Goal: Information Seeking & Learning: Learn about a topic

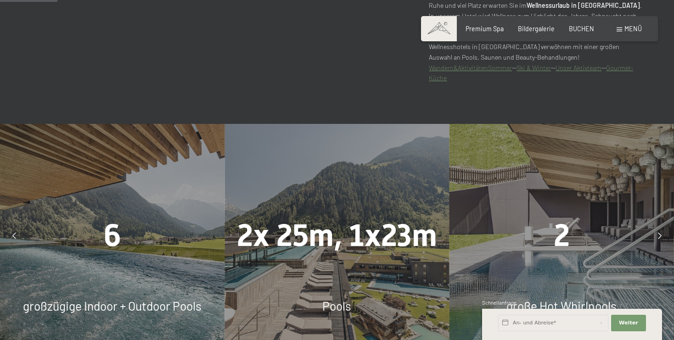
scroll to position [492, 0]
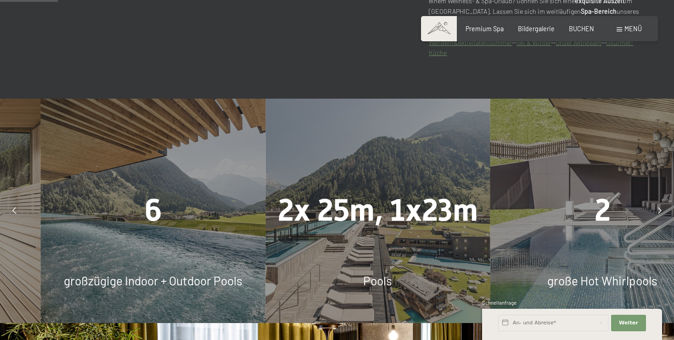
drag, startPoint x: 166, startPoint y: 214, endPoint x: 482, endPoint y: 208, distance: 315.9
click at [265, 208] on div "6" at bounding box center [153, 210] width 225 height 43
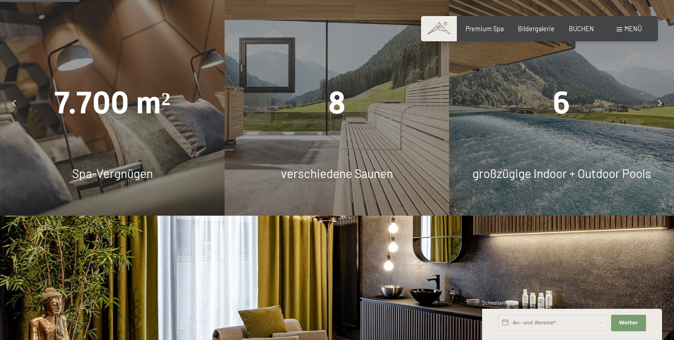
scroll to position [550, 0]
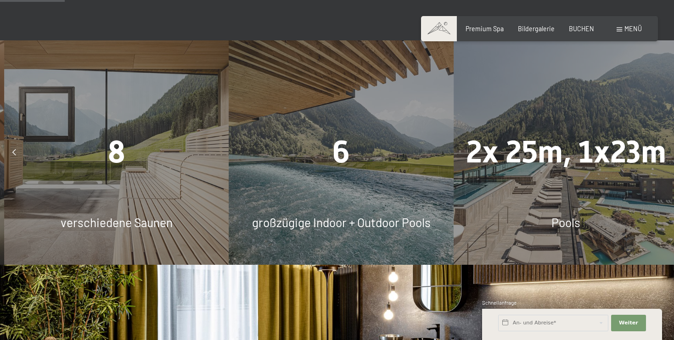
drag, startPoint x: 584, startPoint y: 179, endPoint x: 364, endPoint y: 174, distance: 220.4
click at [364, 174] on div "6 großzügige Indoor + Outdoor Pools" at bounding box center [341, 152] width 225 height 225
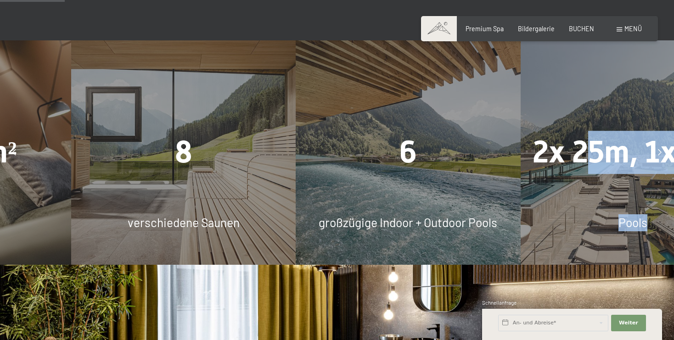
drag, startPoint x: 490, startPoint y: 180, endPoint x: 620, endPoint y: 158, distance: 131.6
click at [620, 158] on div "2x 25m, 1x23m Pools" at bounding box center [633, 152] width 225 height 225
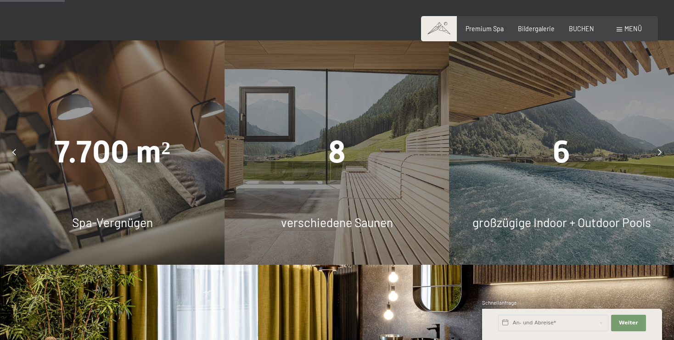
click at [314, 221] on span "verschiedene Saunen" at bounding box center [337, 222] width 112 height 14
click at [334, 154] on span "8" at bounding box center [336, 152] width 17 height 36
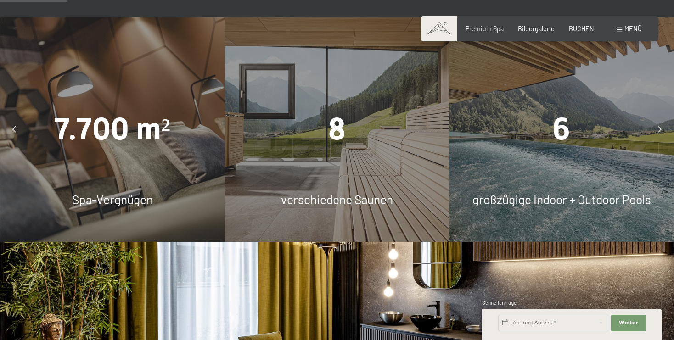
click at [620, 32] on div "Menü" at bounding box center [629, 28] width 25 height 9
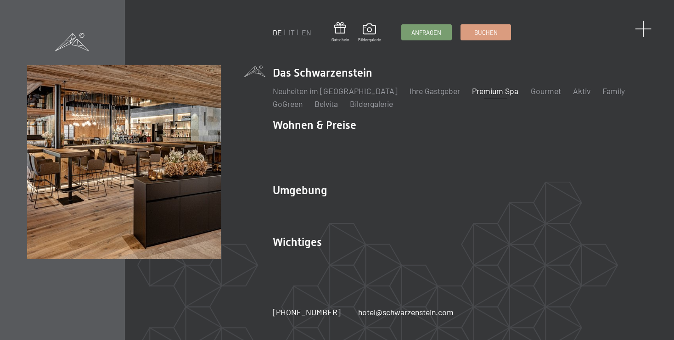
click at [643, 30] on span at bounding box center [643, 29] width 17 height 17
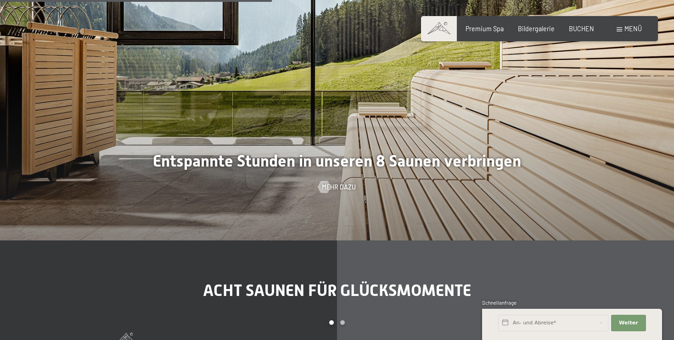
scroll to position [2316, 0]
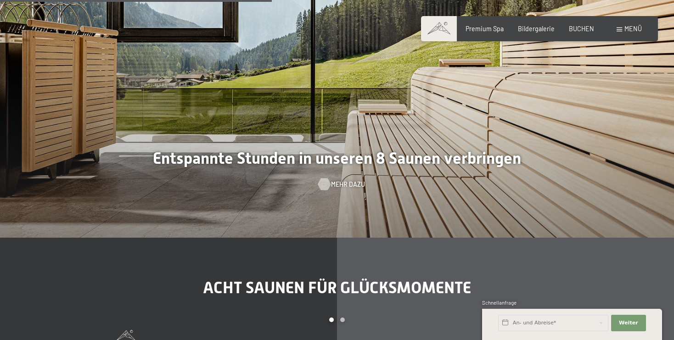
click at [333, 182] on span "Mehr dazu" at bounding box center [348, 184] width 34 height 9
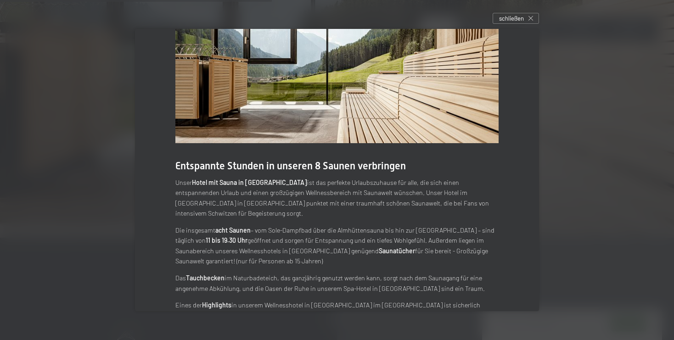
scroll to position [0, 0]
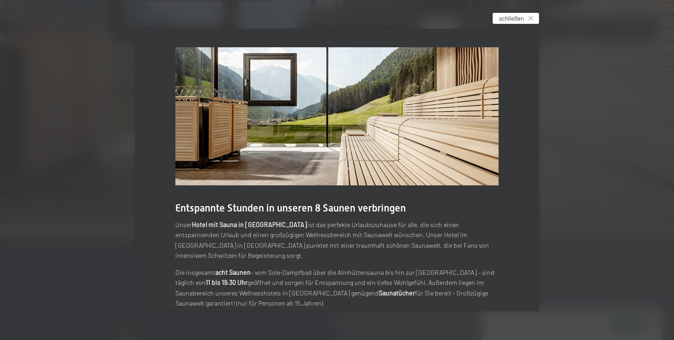
click at [503, 18] on span "schließen" at bounding box center [511, 18] width 25 height 8
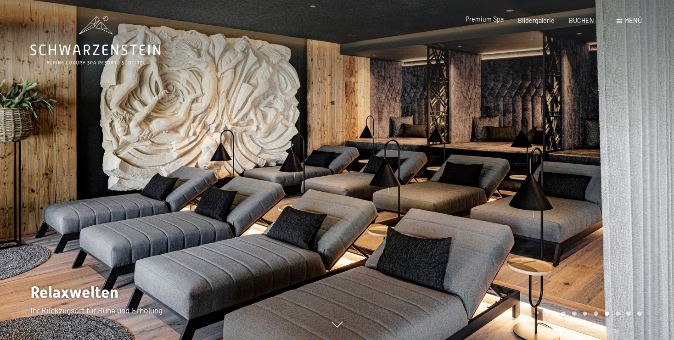
click at [482, 21] on span "Premium Spa" at bounding box center [485, 19] width 38 height 8
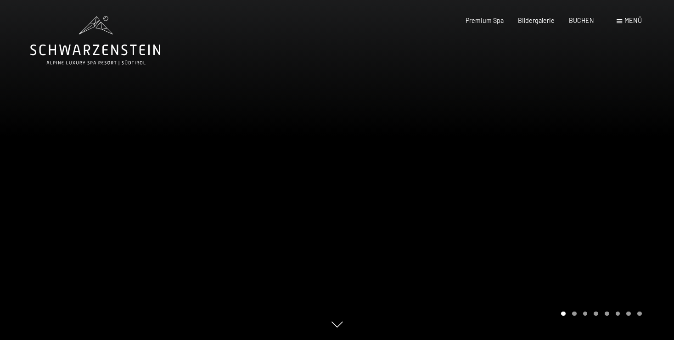
click at [575, 312] on div "Carousel Pagination" at bounding box center [600, 314] width 84 height 5
click at [575, 314] on div "Carousel Page 2" at bounding box center [574, 314] width 5 height 5
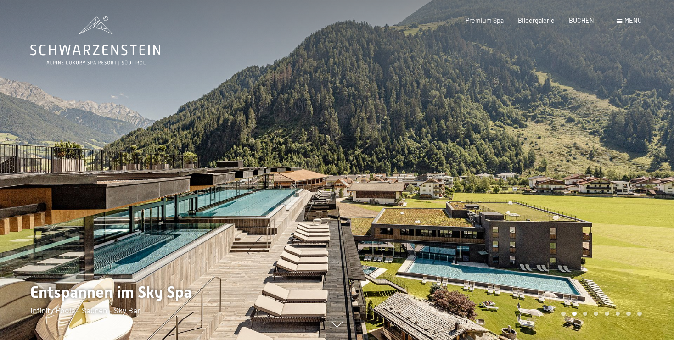
click at [584, 315] on div "Carousel Page 3" at bounding box center [585, 314] width 5 height 5
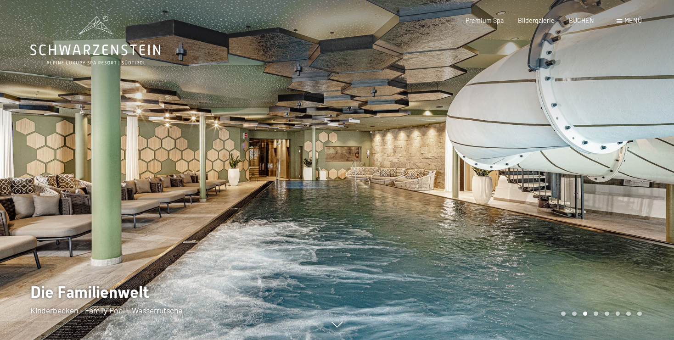
click at [595, 314] on div "Carousel Page 4" at bounding box center [596, 314] width 5 height 5
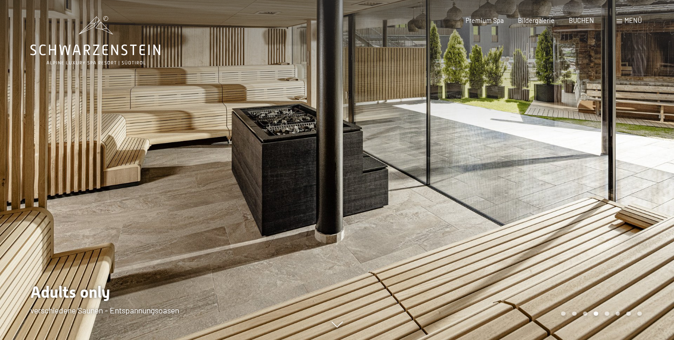
click at [606, 314] on div "Carousel Page 5" at bounding box center [607, 314] width 5 height 5
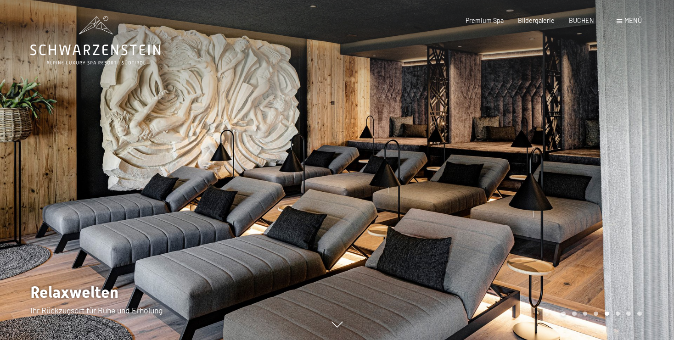
click at [586, 314] on div "Carousel Page 3" at bounding box center [585, 314] width 5 height 5
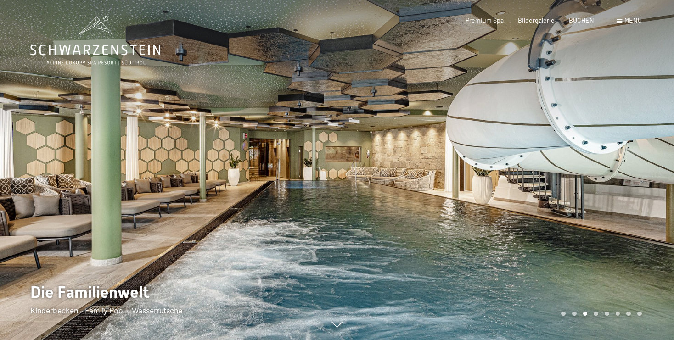
click at [579, 314] on div "Carousel Pagination" at bounding box center [600, 314] width 84 height 5
click at [577, 314] on div "Carousel Pagination" at bounding box center [600, 314] width 84 height 5
click at [576, 314] on div "Carousel Page 2" at bounding box center [574, 314] width 5 height 5
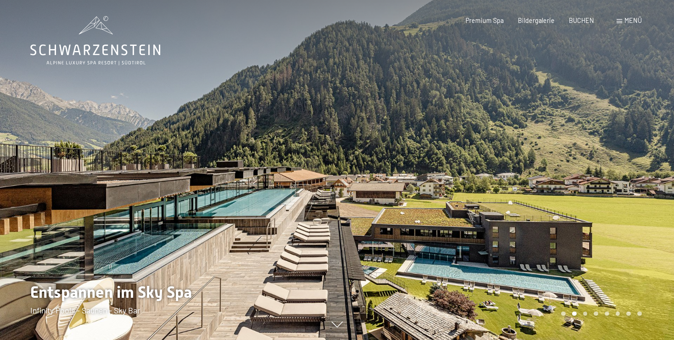
click at [596, 314] on div "Carousel Page 4" at bounding box center [596, 314] width 5 height 5
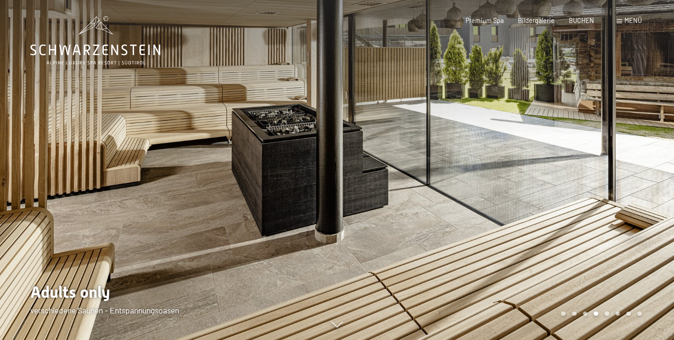
click at [606, 314] on div "Carousel Page 5" at bounding box center [607, 314] width 5 height 5
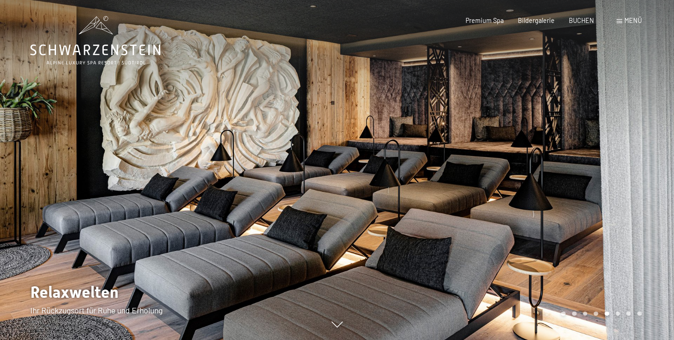
click at [618, 314] on div "Carousel Page 6" at bounding box center [618, 314] width 5 height 5
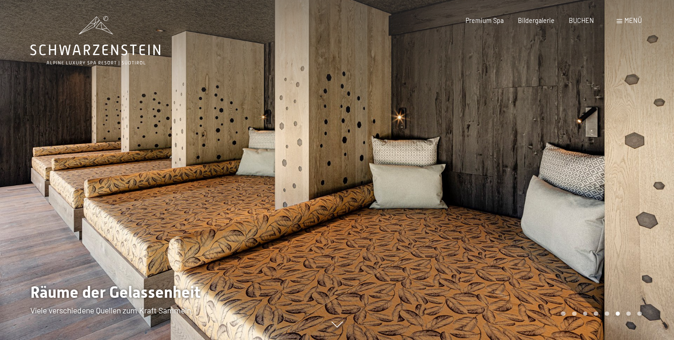
click at [629, 314] on div "Carousel Page 7" at bounding box center [628, 314] width 5 height 5
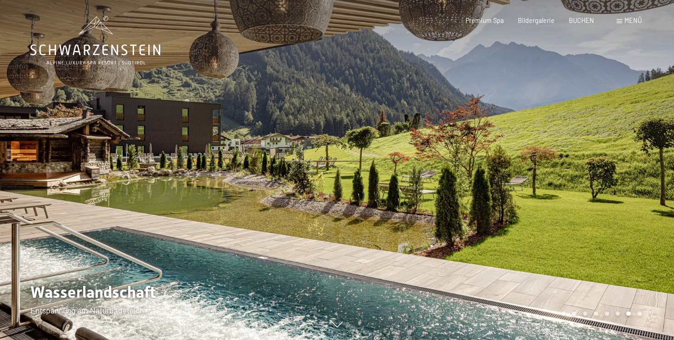
click at [639, 313] on div "Carousel Page 8" at bounding box center [639, 314] width 5 height 5
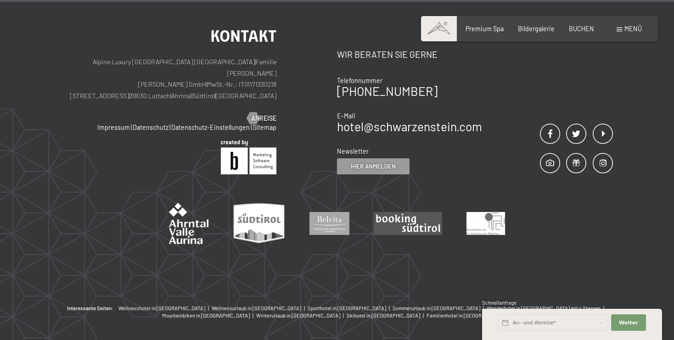
scroll to position [4982, 0]
